Goal: Find specific page/section

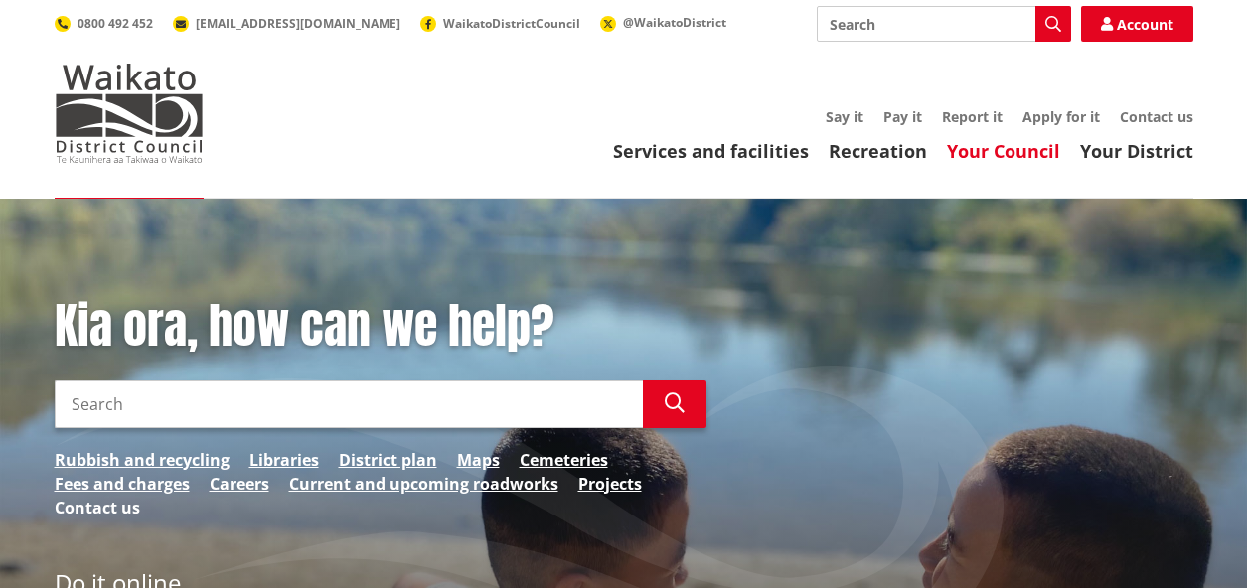
click at [1045, 153] on link "Your Council" at bounding box center [1003, 151] width 113 height 24
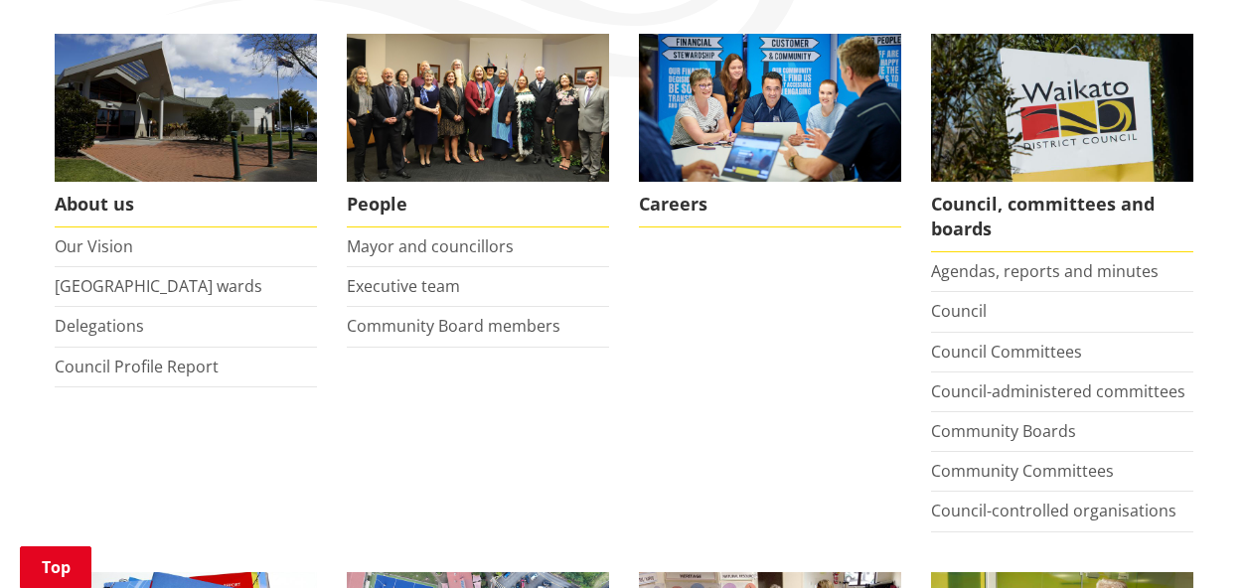
scroll to position [398, 0]
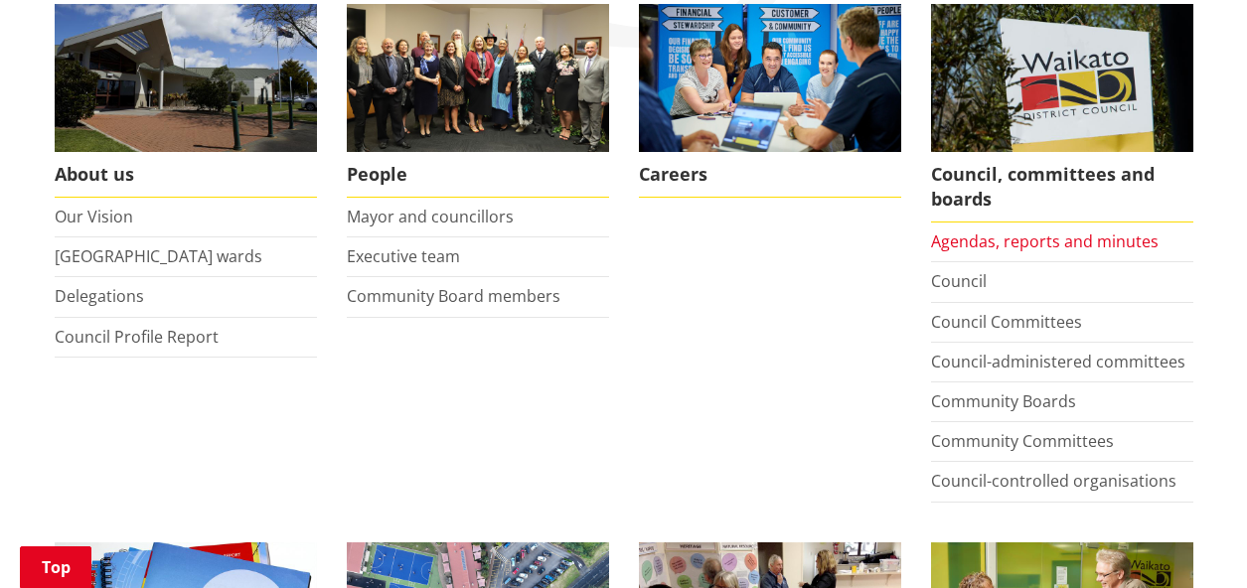
click at [1023, 240] on link "Agendas, reports and minutes" at bounding box center [1045, 242] width 228 height 22
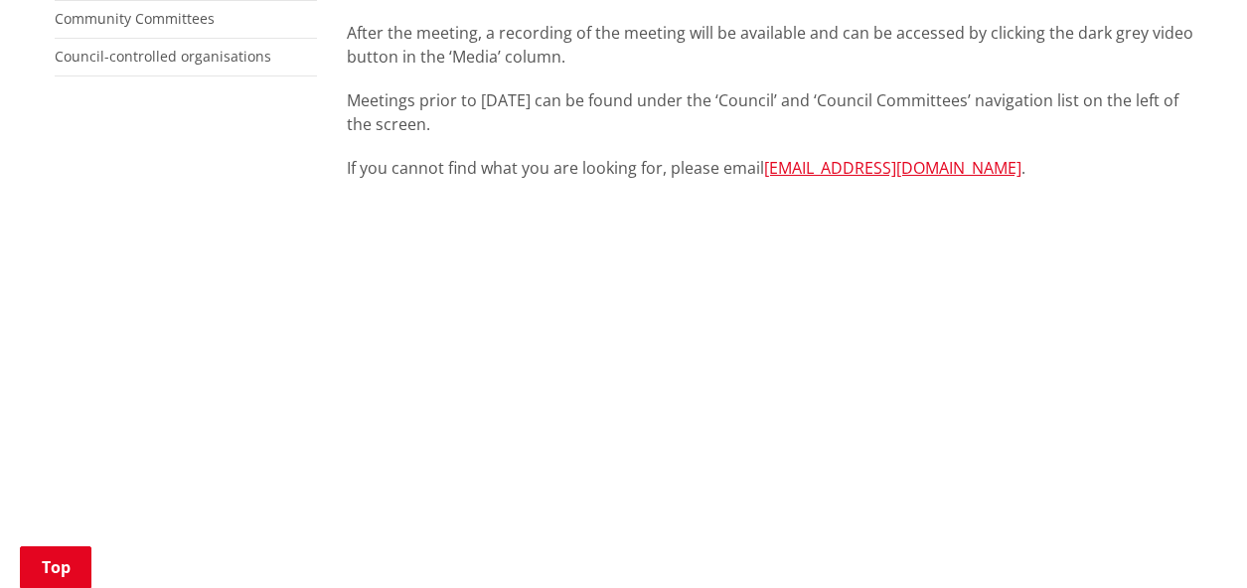
scroll to position [696, 0]
